Goal: Task Accomplishment & Management: Complete application form

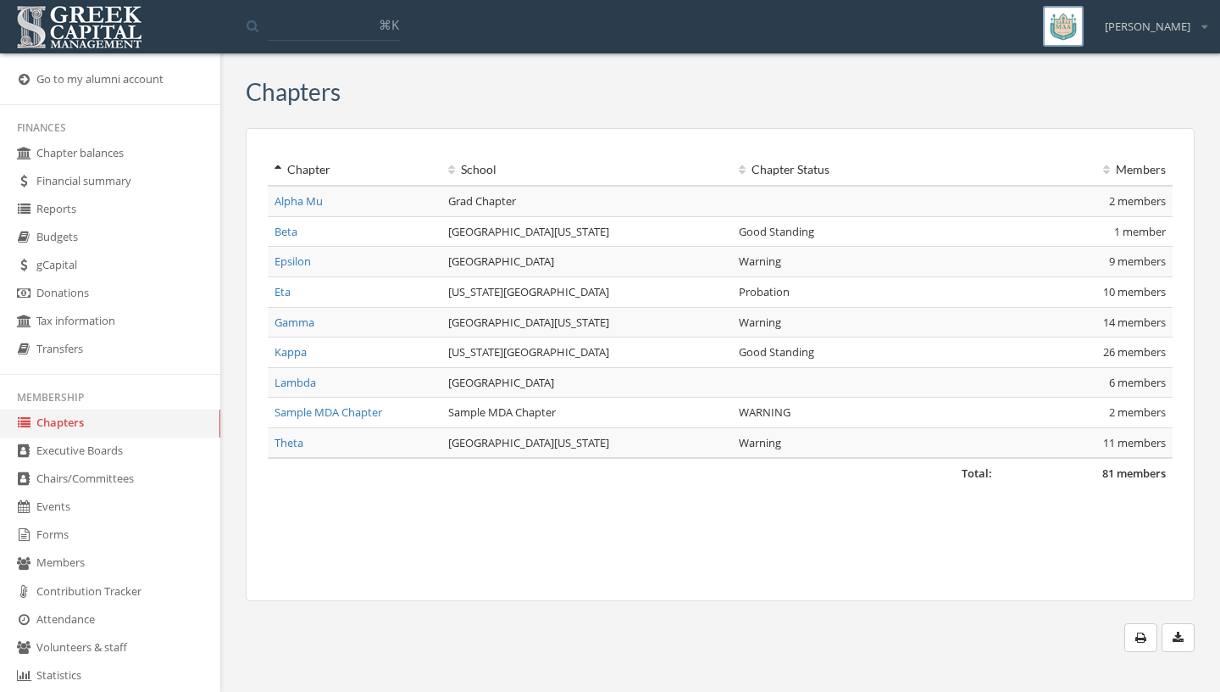
click at [125, 535] on link "Forms" at bounding box center [110, 535] width 220 height 28
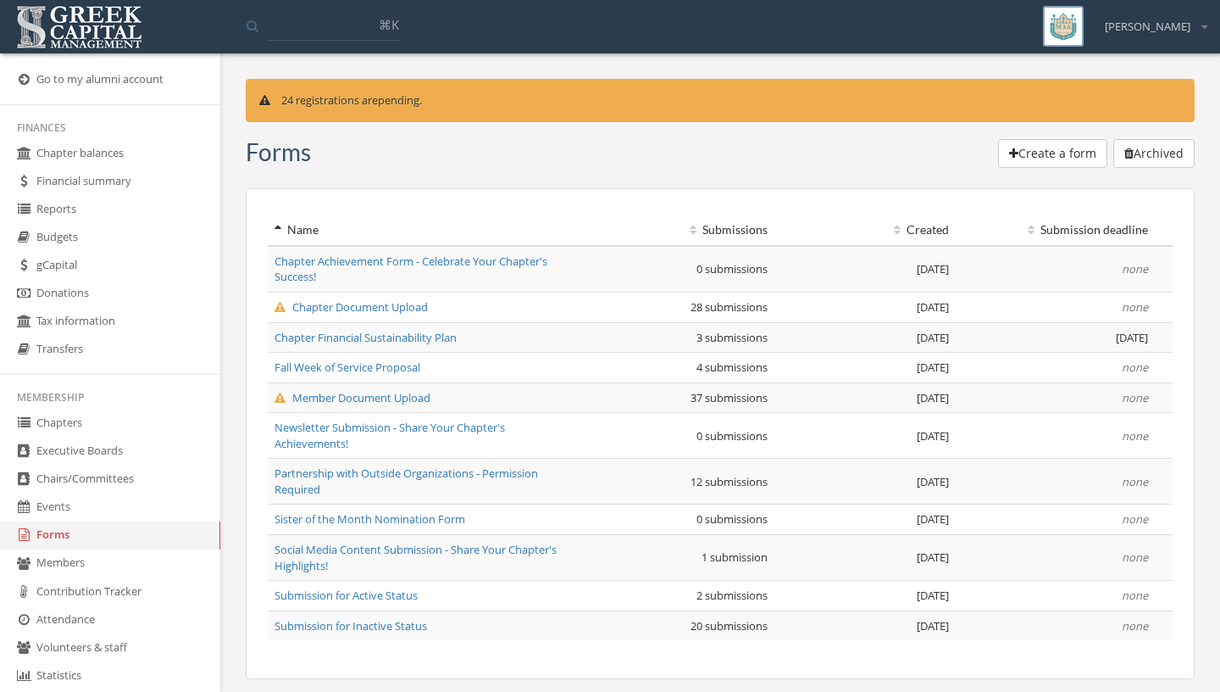
click at [393, 305] on span "Chapter Document Upload" at bounding box center [351, 306] width 153 height 15
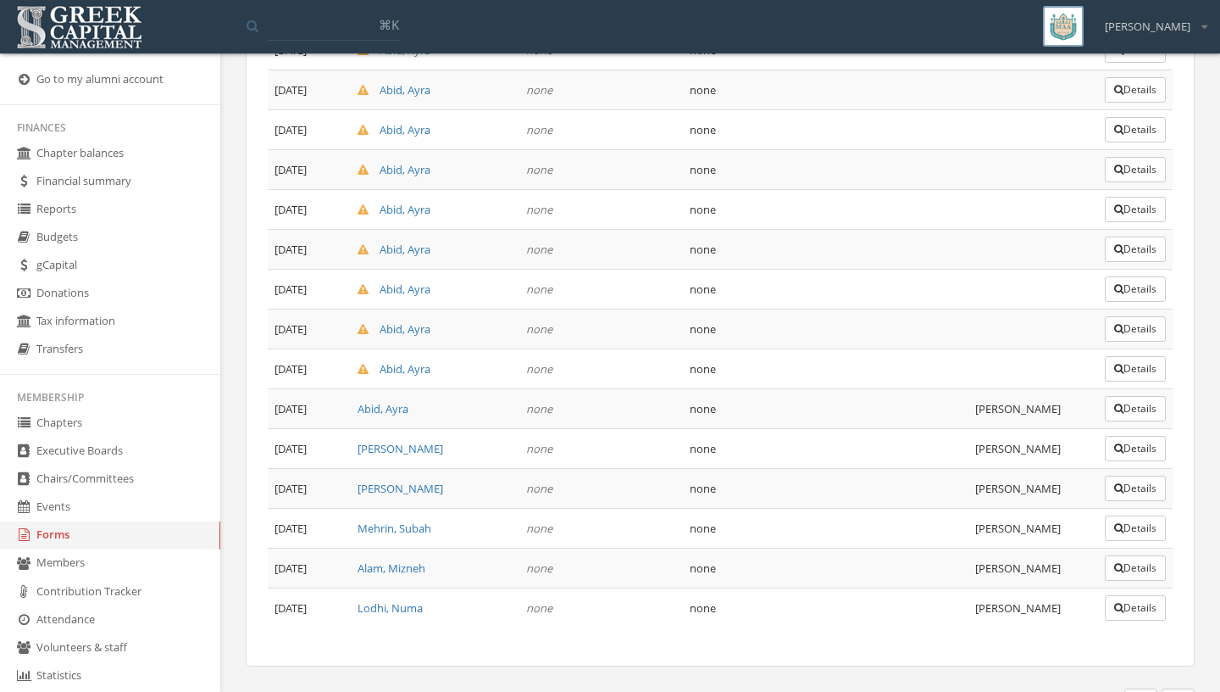
scroll to position [878, 0]
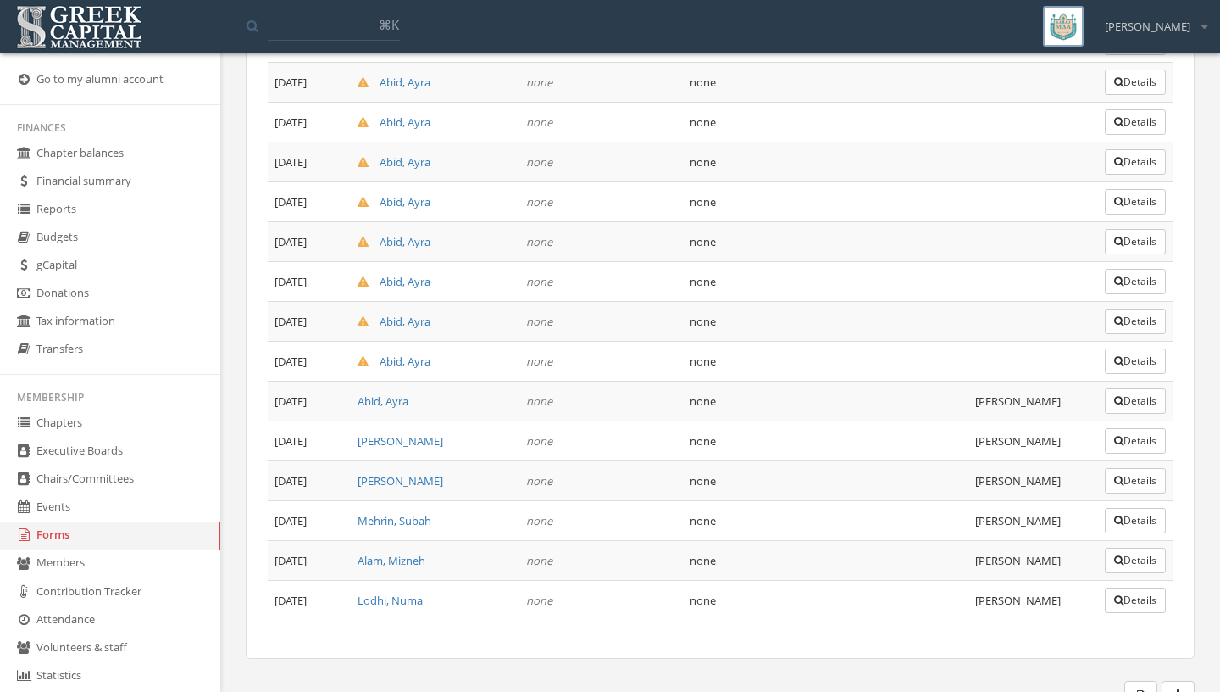
click at [101, 437] on link "Chapters" at bounding box center [110, 423] width 220 height 28
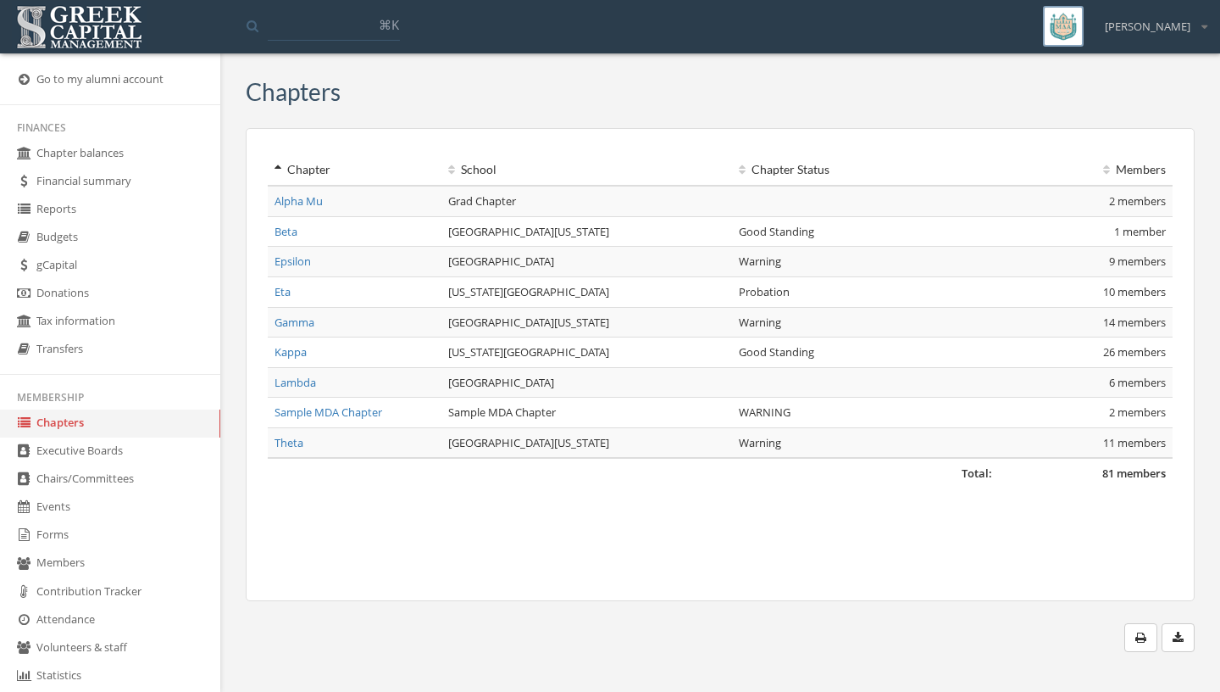
click at [136, 535] on link "Forms" at bounding box center [110, 535] width 220 height 28
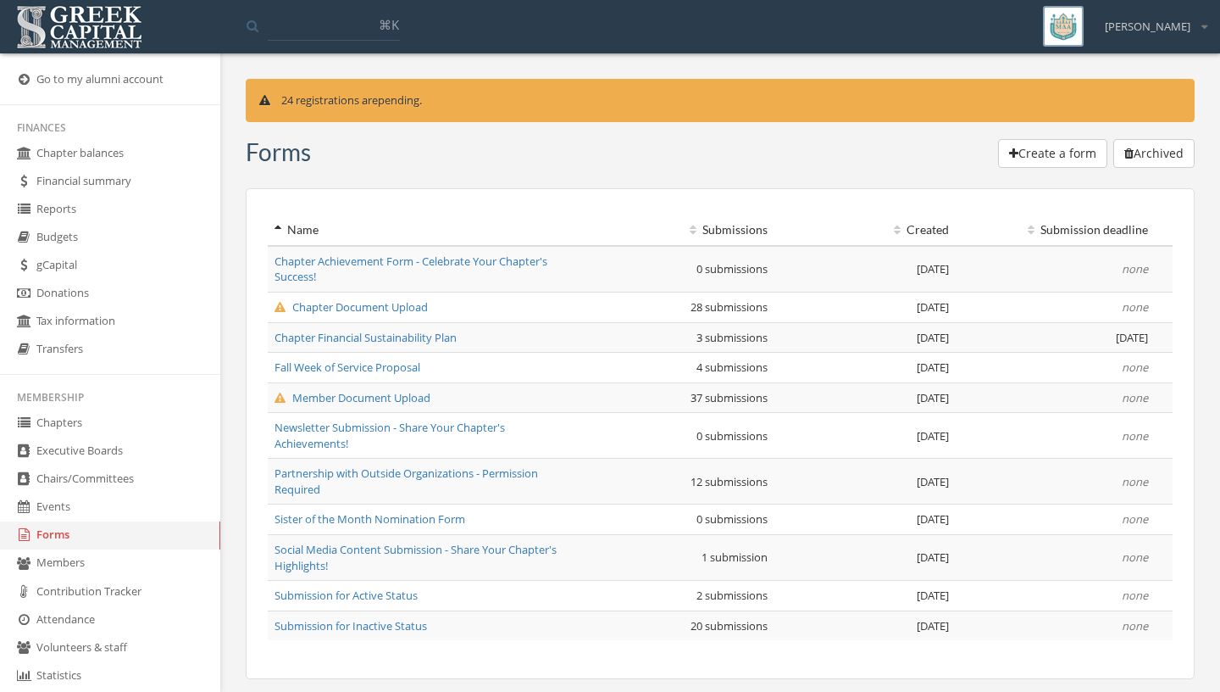
click at [320, 310] on span "Chapter Document Upload" at bounding box center [351, 306] width 153 height 15
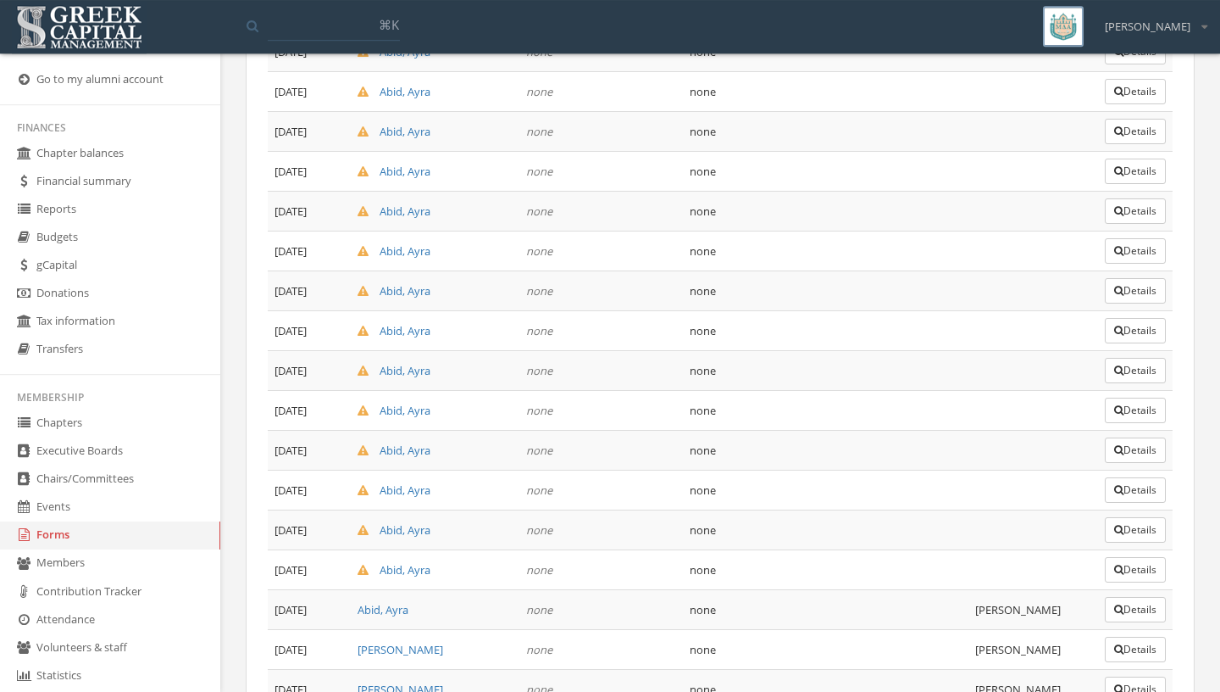
scroll to position [878, 0]
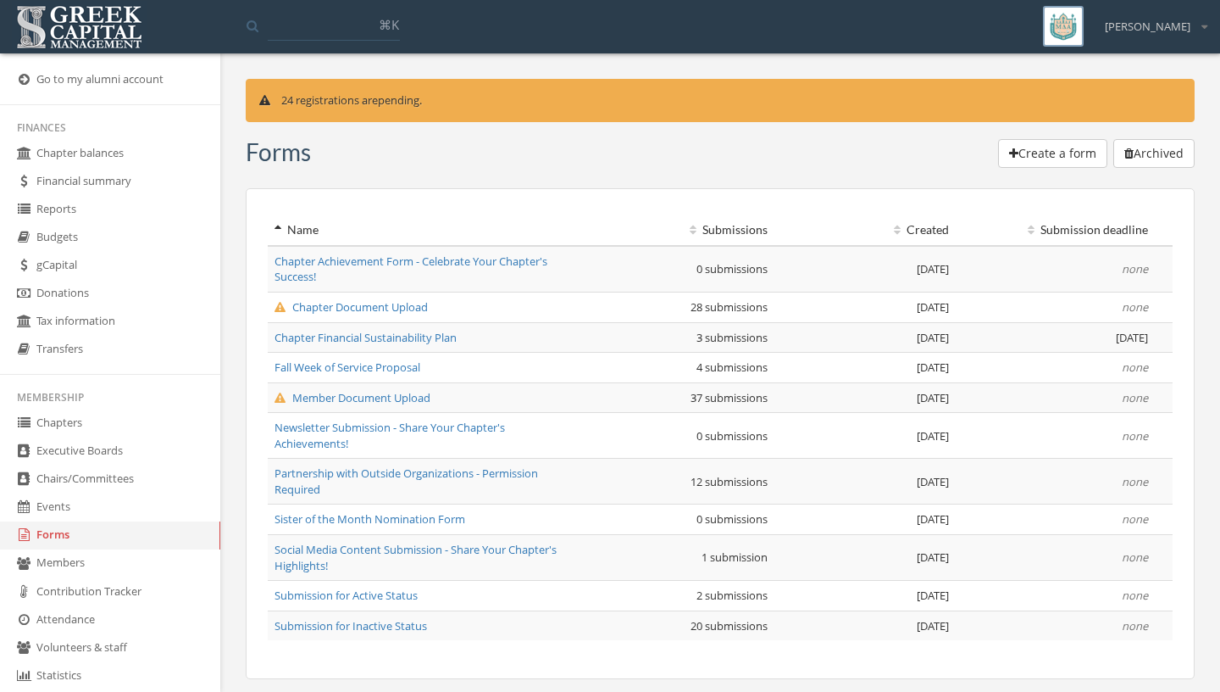
click at [407, 393] on span "Member Document Upload" at bounding box center [353, 397] width 156 height 15
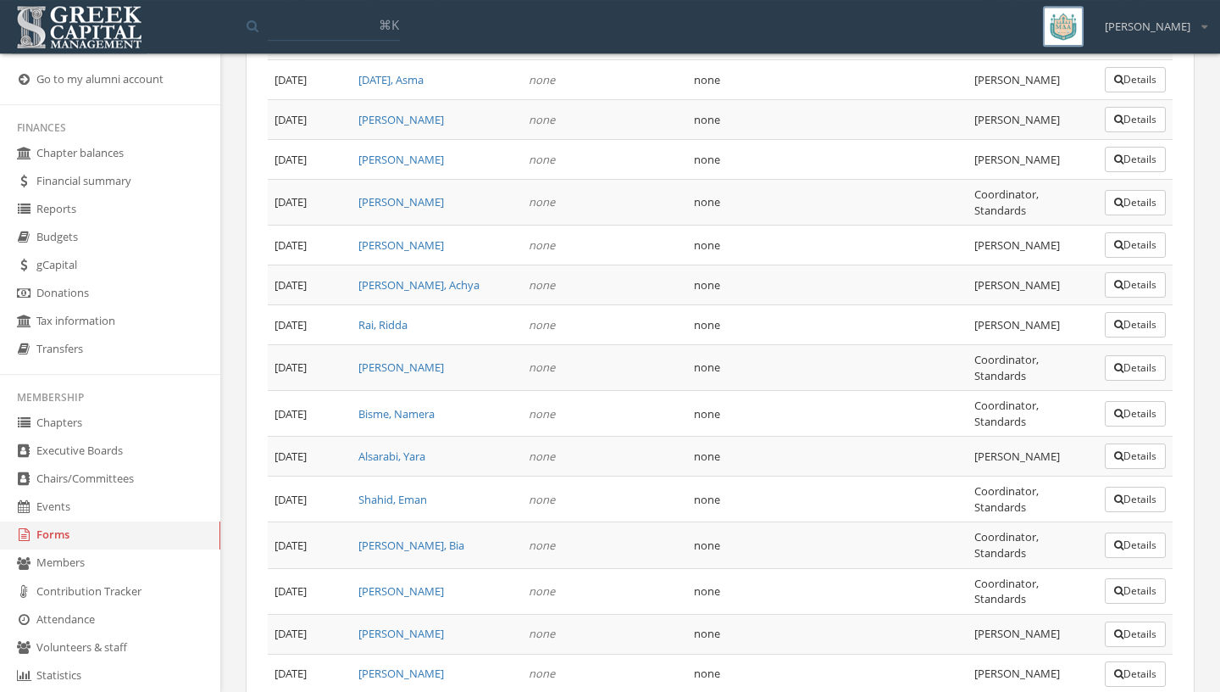
scroll to position [1254, 0]
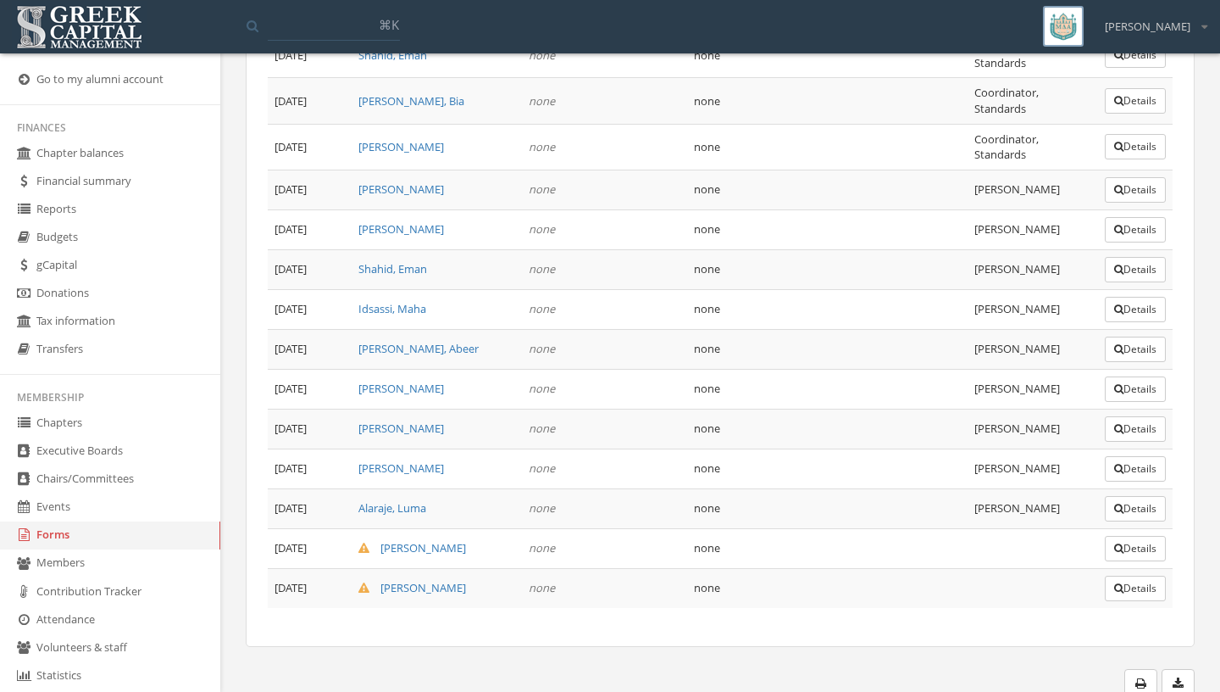
click at [1115, 586] on icon "button" at bounding box center [1119, 588] width 9 height 10
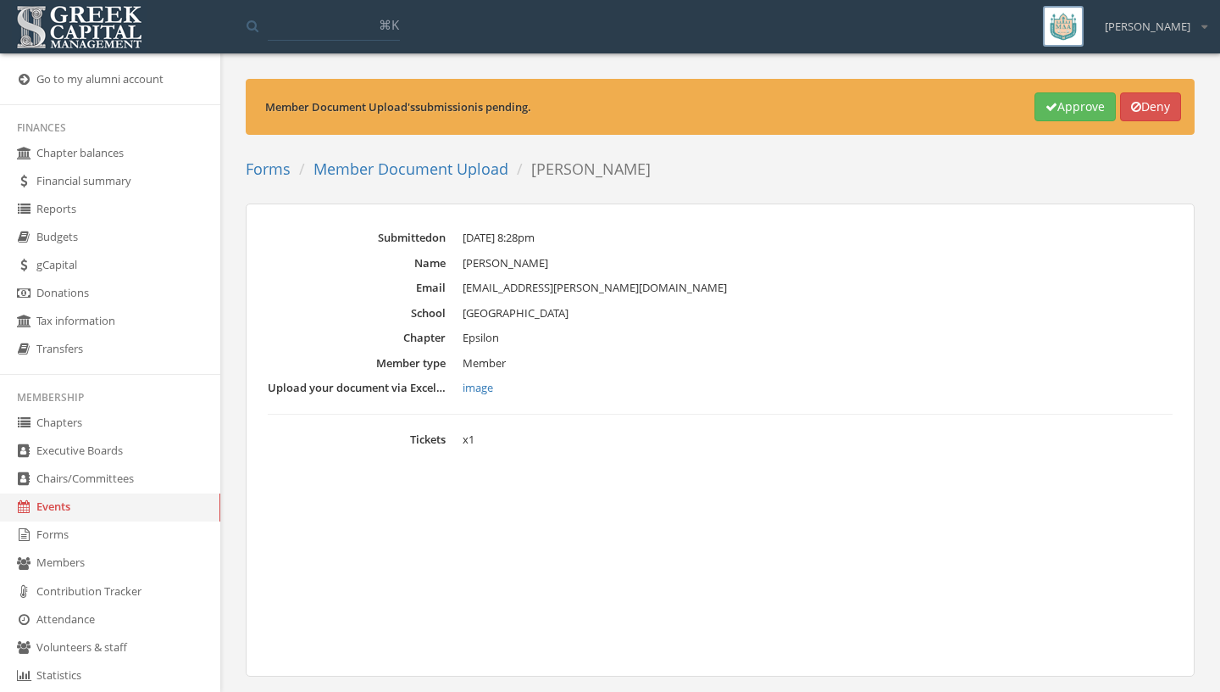
click at [478, 389] on link "image" at bounding box center [818, 388] width 710 height 17
click at [486, 383] on link "image" at bounding box center [818, 388] width 710 height 17
click at [655, 187] on div "Member Document Upload 's submission is pending. Approve Deny Forms Member Docu…" at bounding box center [720, 403] width 975 height 648
click at [148, 531] on link "Forms" at bounding box center [110, 535] width 220 height 28
